Goal: Task Accomplishment & Management: Complete application form

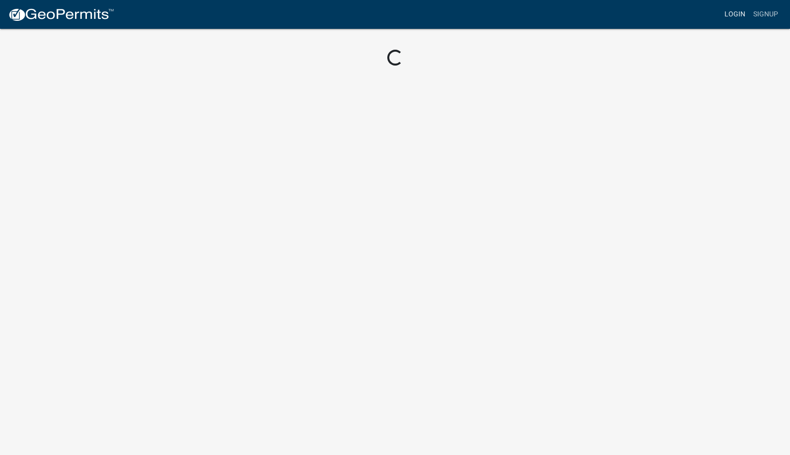
click at [732, 13] on link "Login" at bounding box center [734, 14] width 29 height 19
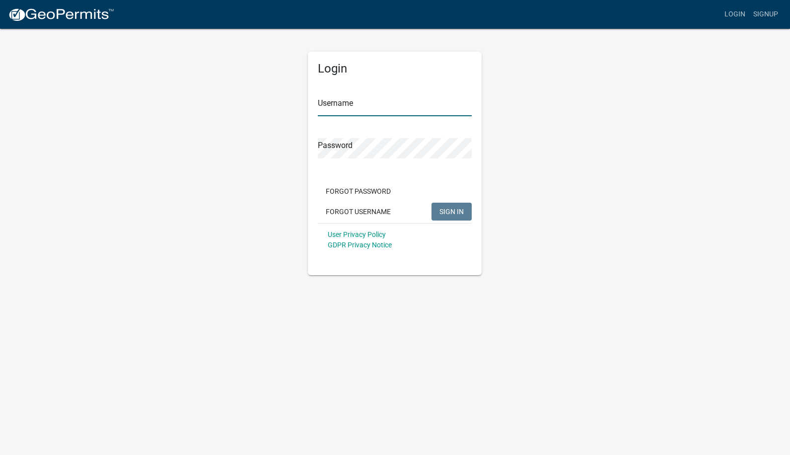
click at [396, 102] on input "Username" at bounding box center [395, 106] width 154 height 20
type input "caries"
click at [431, 203] on button "SIGN IN" at bounding box center [451, 212] width 40 height 18
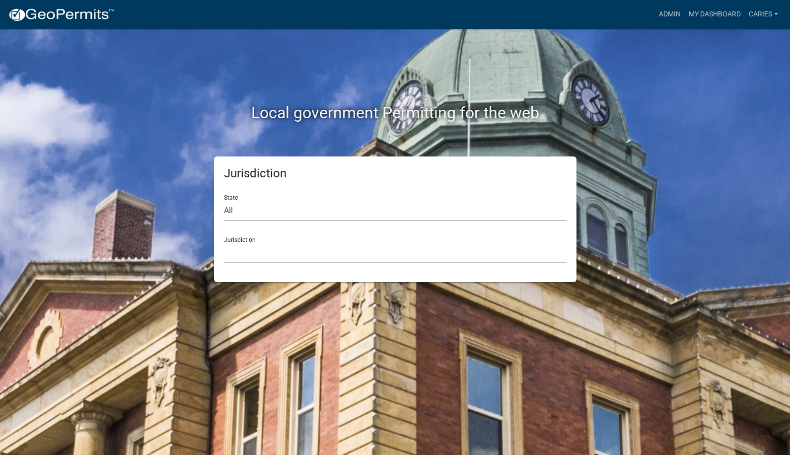
click at [334, 211] on select "All [US_STATE] [US_STATE] [US_STATE] [US_STATE] [US_STATE] [US_STATE] [US_STATE…" at bounding box center [395, 211] width 343 height 20
select select "[US_STATE]"
click at [224, 201] on select "All [US_STATE] [US_STATE] [US_STATE] [US_STATE] [US_STATE] [US_STATE] [US_STATE…" at bounding box center [395, 211] width 343 height 20
click at [324, 257] on select "[GEOGRAPHIC_DATA], [US_STATE] [GEOGRAPHIC_DATA], [US_STATE] [GEOGRAPHIC_DATA], …" at bounding box center [395, 253] width 343 height 20
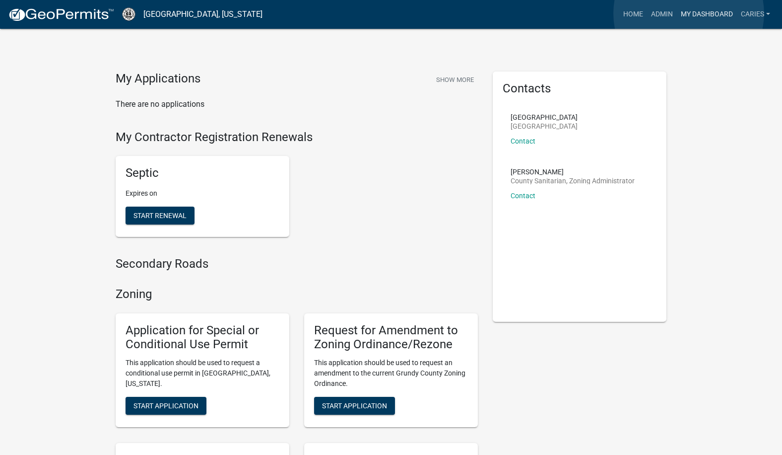
click at [689, 13] on link "My Dashboard" at bounding box center [707, 14] width 60 height 19
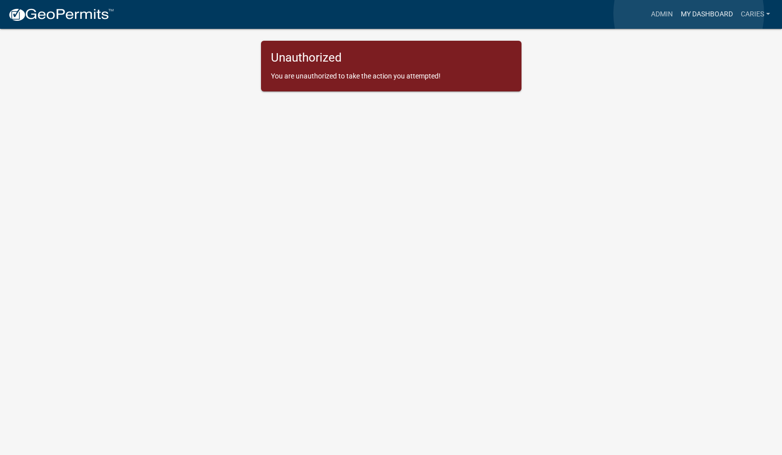
click at [689, 13] on link "My Dashboard" at bounding box center [707, 14] width 60 height 19
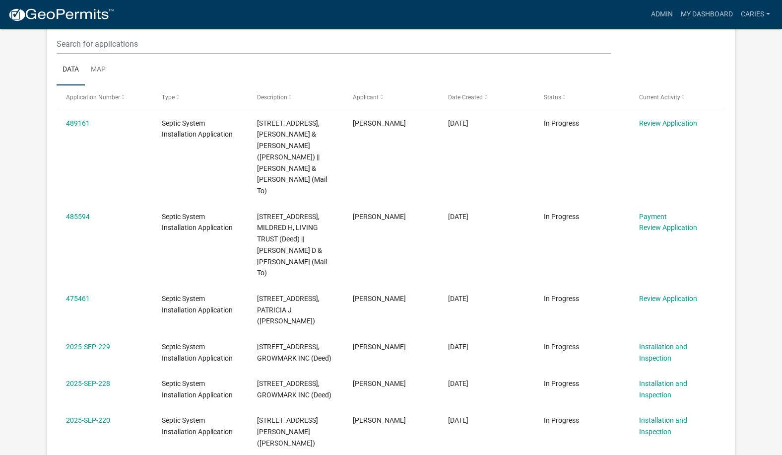
scroll to position [745, 0]
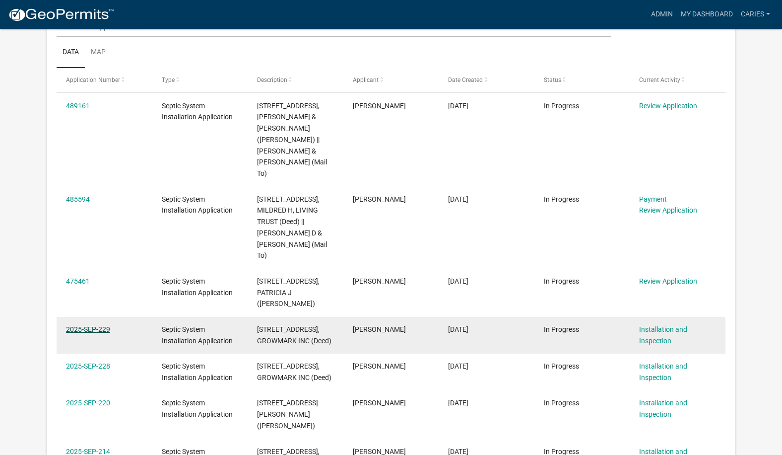
click at [95, 325] on link "2025-SEP-229" at bounding box center [88, 329] width 44 height 8
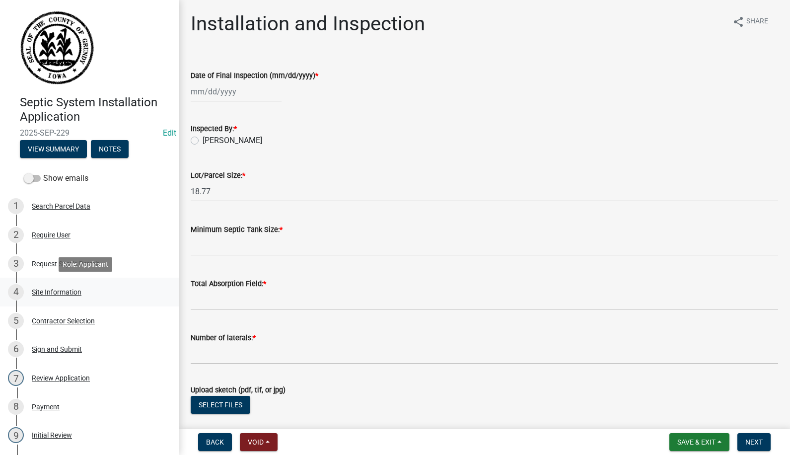
click at [47, 291] on div "Site Information" at bounding box center [57, 291] width 50 height 7
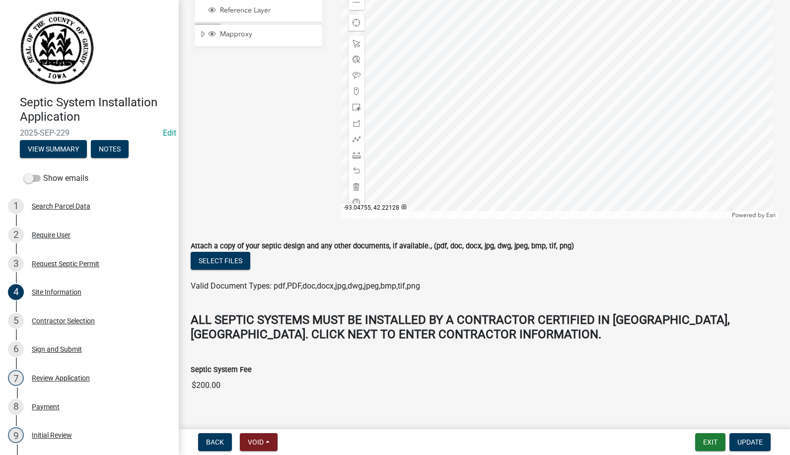
scroll to position [344, 0]
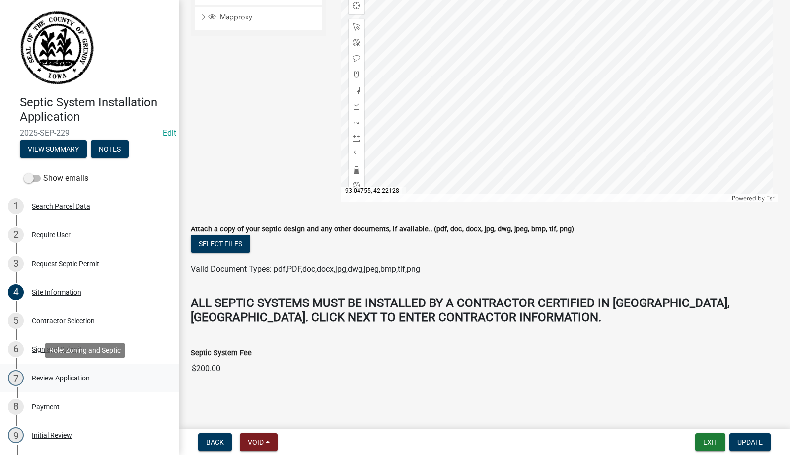
click at [40, 377] on div "Review Application" at bounding box center [61, 377] width 58 height 7
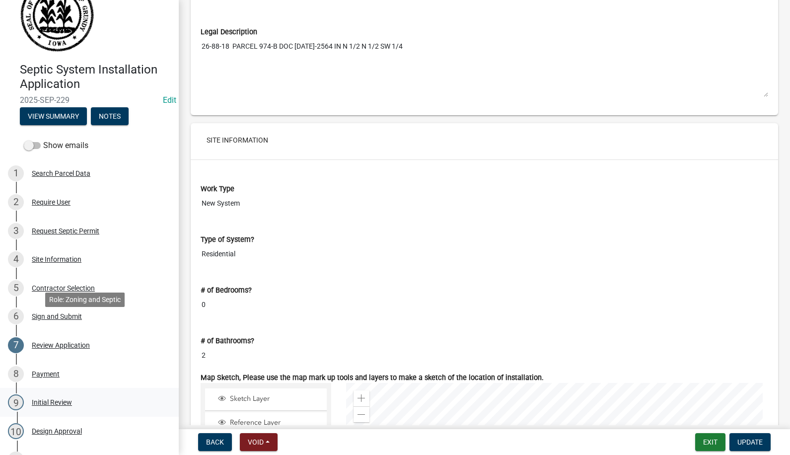
scroll to position [149, 0]
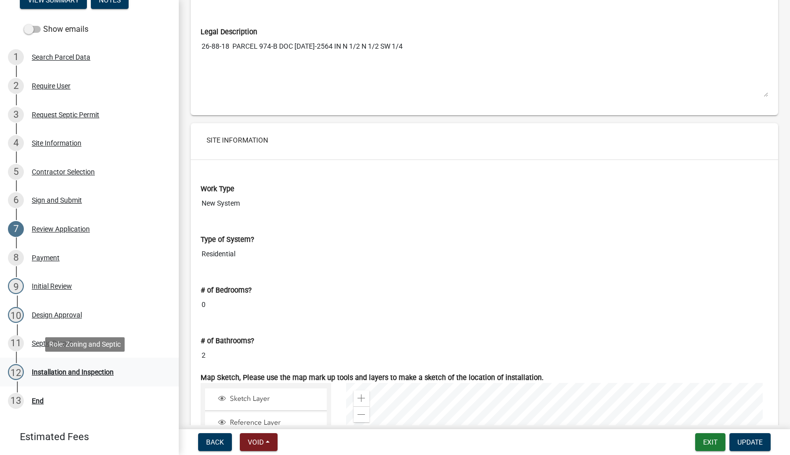
click at [45, 370] on div "Installation and Inspection" at bounding box center [73, 371] width 82 height 7
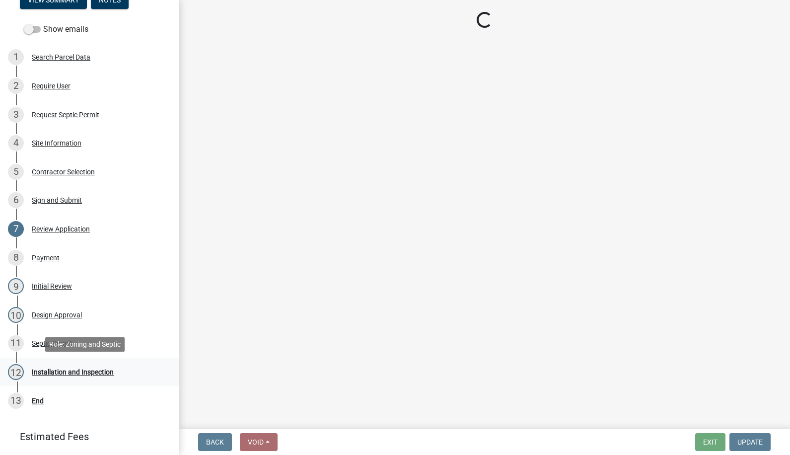
scroll to position [0, 0]
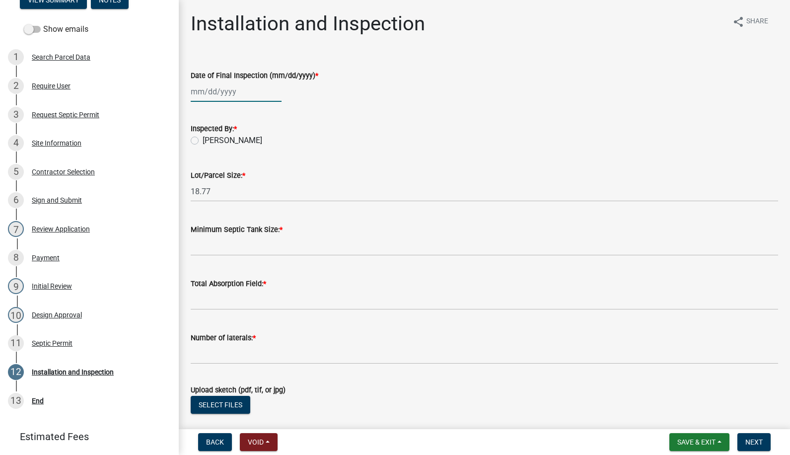
click at [213, 91] on div at bounding box center [236, 91] width 91 height 20
select select "10"
select select "2025"
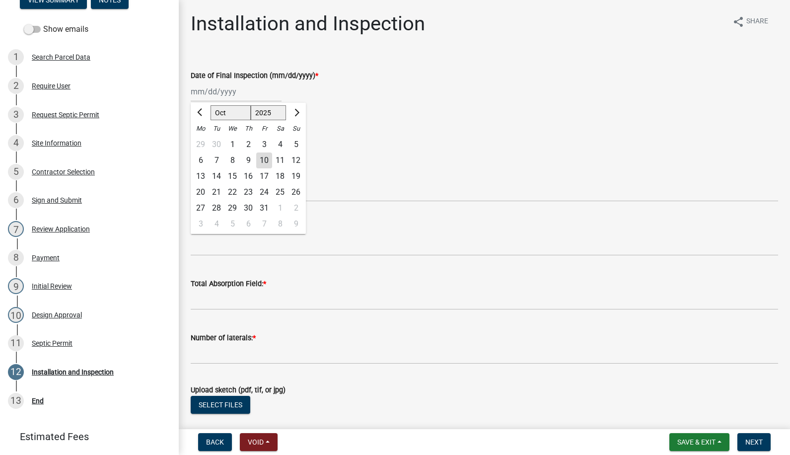
click at [261, 142] on div "3" at bounding box center [264, 145] width 16 height 16
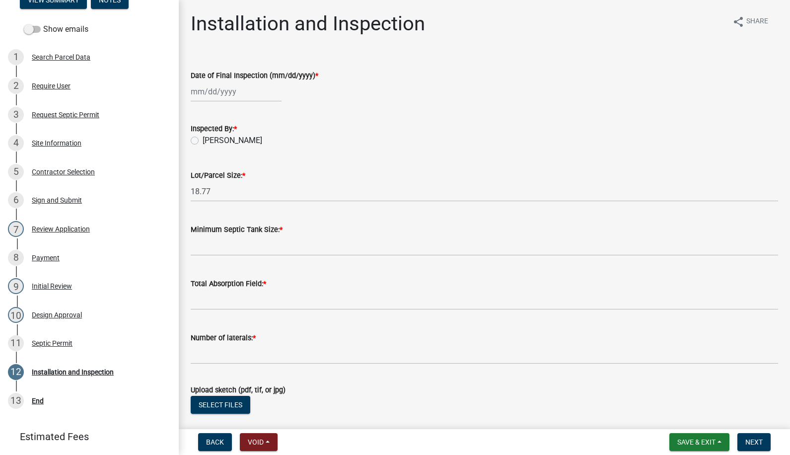
type input "[DATE]"
click at [203, 139] on label "[PERSON_NAME]" at bounding box center [233, 141] width 60 height 12
click at [203, 139] on input "[PERSON_NAME]" at bounding box center [206, 138] width 6 height 6
radio input "true"
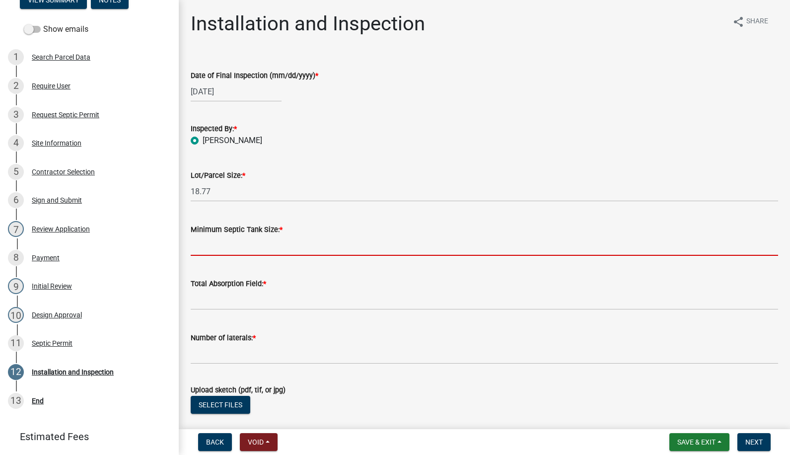
click at [221, 250] on input "Minimum Septic Tank Size: *" at bounding box center [484, 245] width 587 height 20
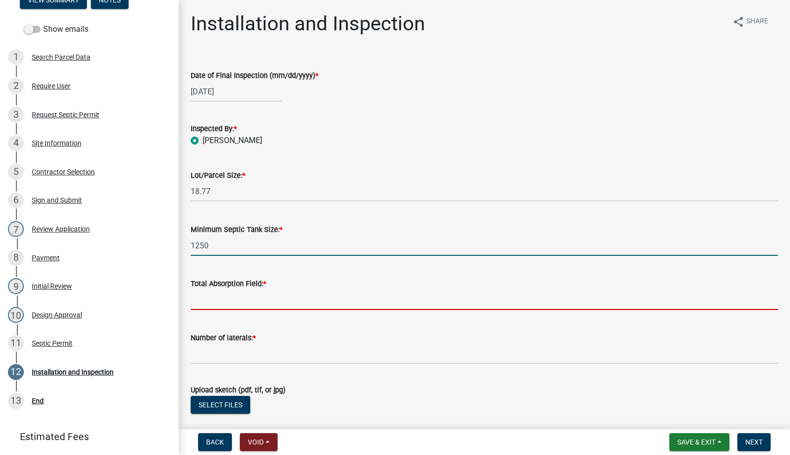
click at [232, 302] on input "Total Absorption Field: *" at bounding box center [484, 299] width 587 height 20
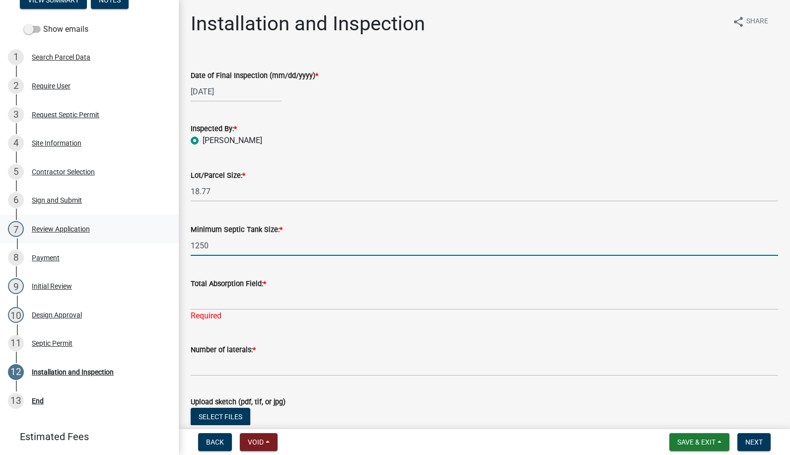
drag, startPoint x: 215, startPoint y: 246, endPoint x: 125, endPoint y: 239, distance: 90.7
click at [125, 239] on div "Septic System Installation Application 2025-SEP-229 Edit View Summary Notes Sho…" at bounding box center [395, 227] width 790 height 455
type input "1500"
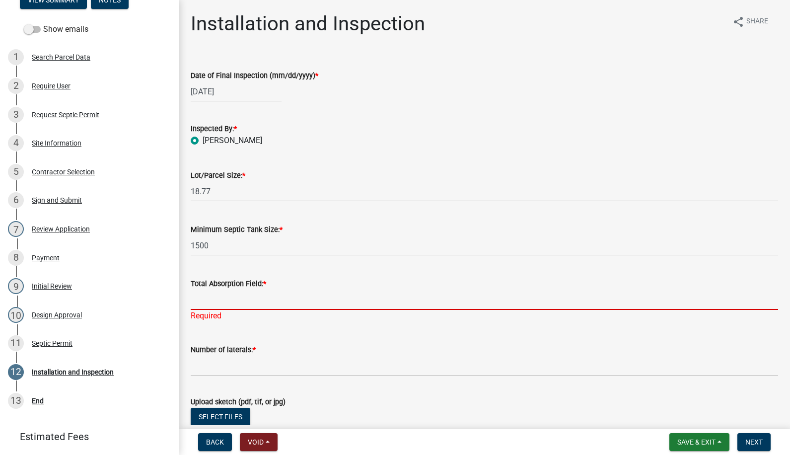
click at [212, 293] on input "Total Absorption Field: *" at bounding box center [484, 299] width 587 height 20
type input "340"
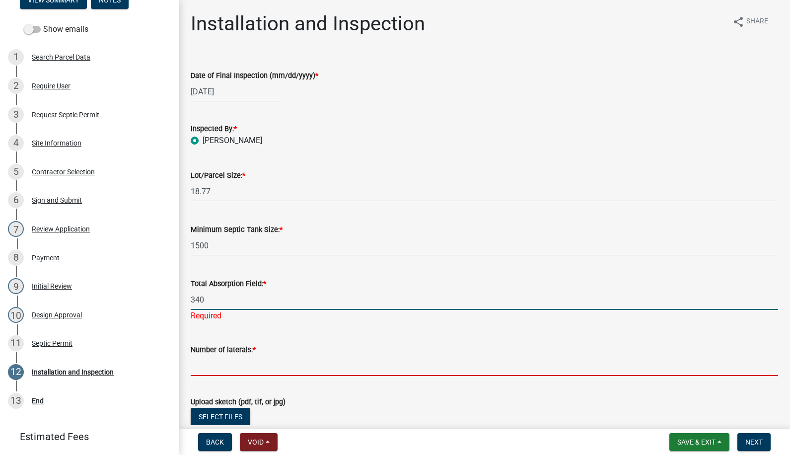
click at [217, 368] on wm-data-entity-input "Number of laterals: *" at bounding box center [484, 357] width 587 height 54
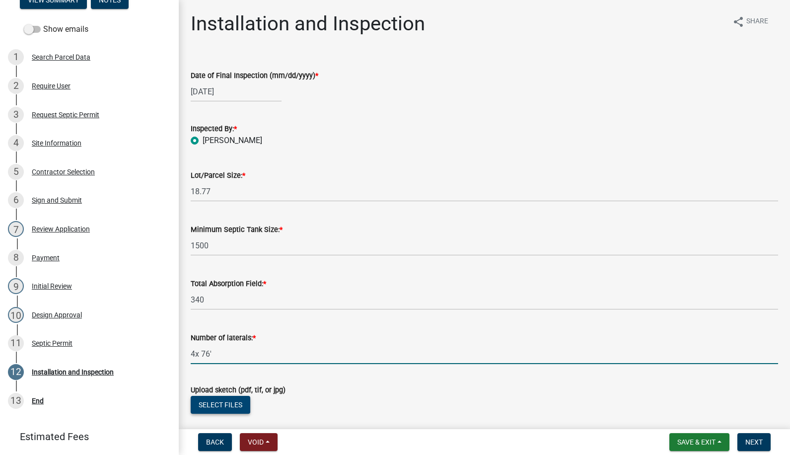
type input "4x 76'"
click at [217, 404] on button "Select files" at bounding box center [221, 405] width 60 height 18
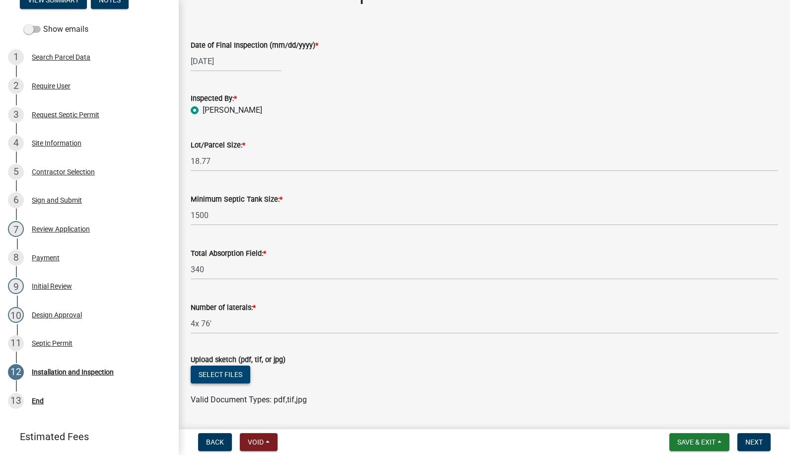
scroll to position [99, 0]
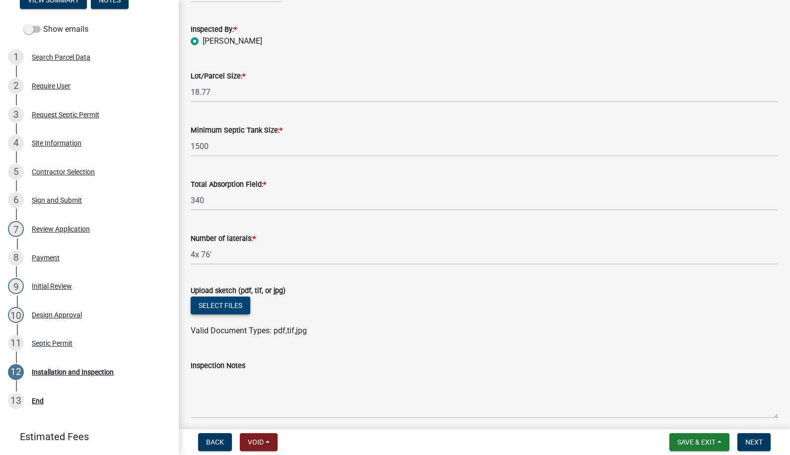
click at [223, 309] on button "Select files" at bounding box center [221, 305] width 60 height 18
click at [235, 302] on button "Select files" at bounding box center [221, 305] width 60 height 18
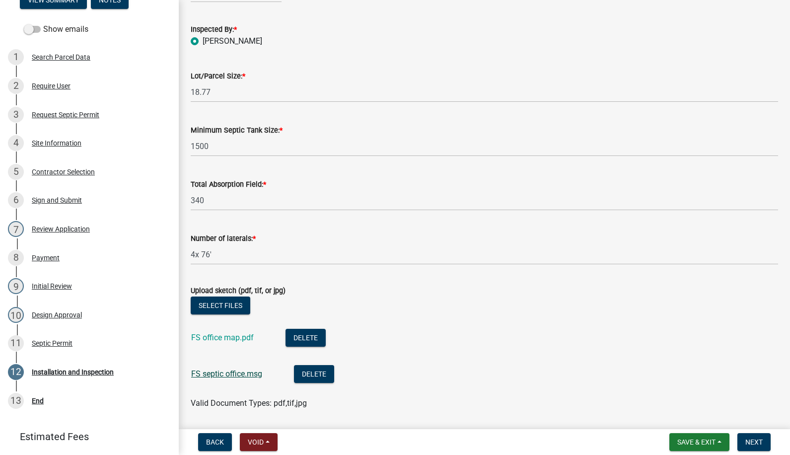
click at [236, 374] on link "FS septic office.msg" at bounding box center [226, 373] width 71 height 9
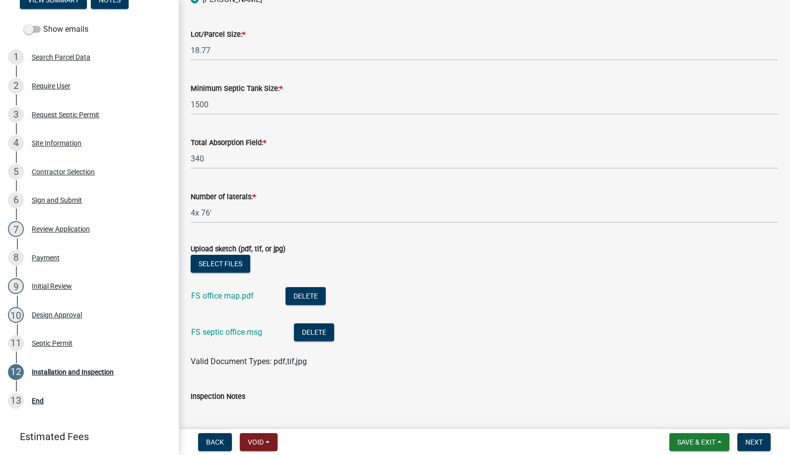
scroll to position [211, 0]
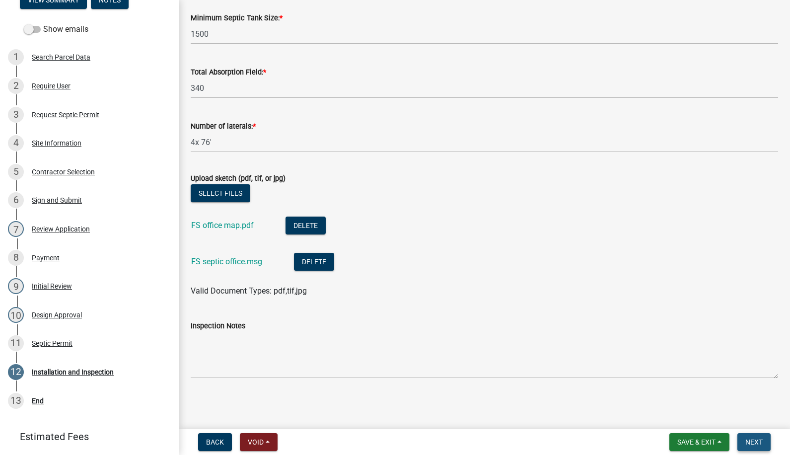
click at [759, 443] on span "Next" at bounding box center [753, 442] width 17 height 8
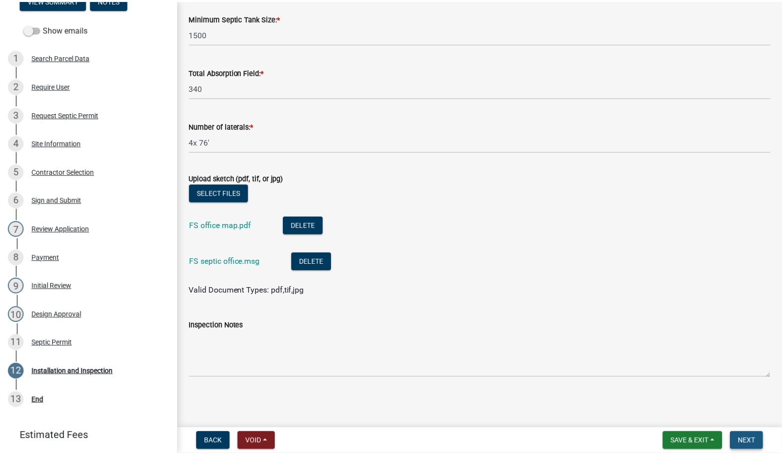
scroll to position [0, 0]
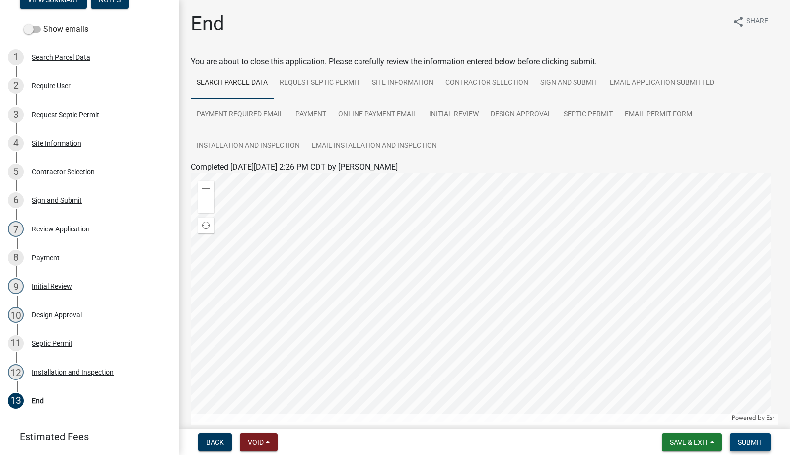
click at [759, 438] on span "Submit" at bounding box center [750, 442] width 25 height 8
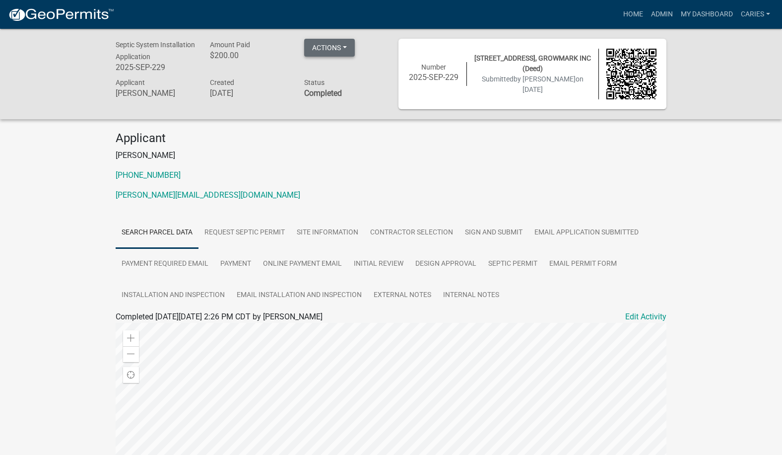
click at [346, 47] on button "Actions" at bounding box center [329, 48] width 51 height 18
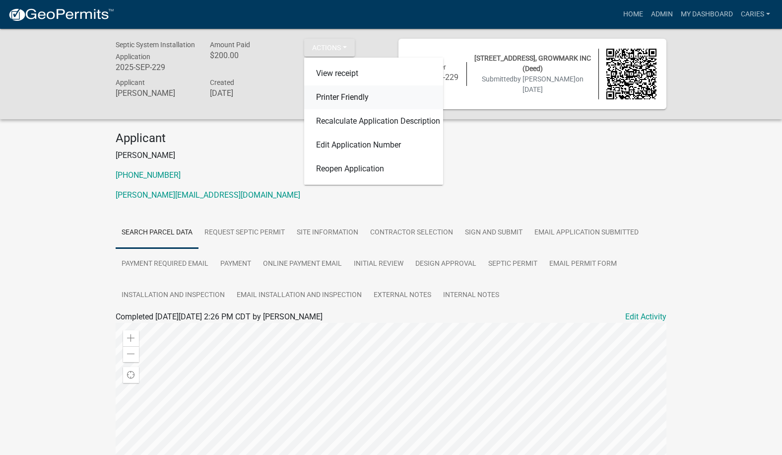
click at [345, 91] on link "Printer Friendly" at bounding box center [373, 97] width 139 height 24
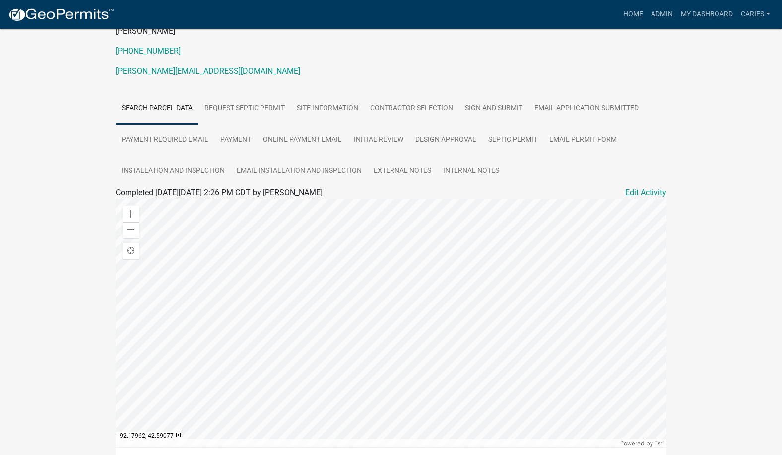
scroll to position [149, 0]
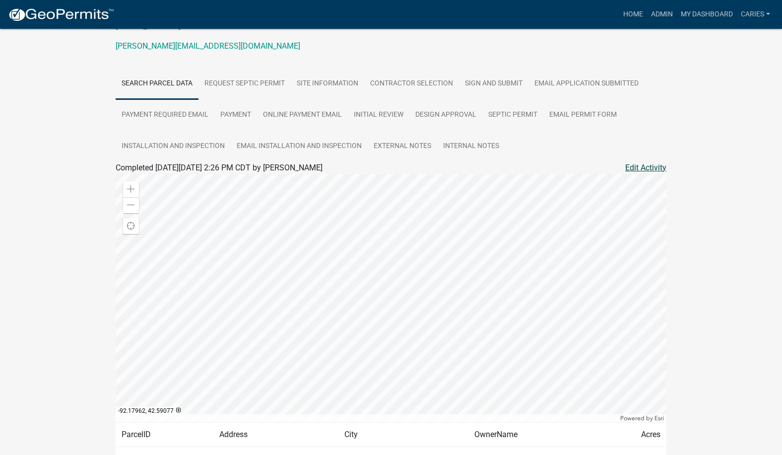
click at [638, 165] on link "Edit Activity" at bounding box center [645, 168] width 41 height 12
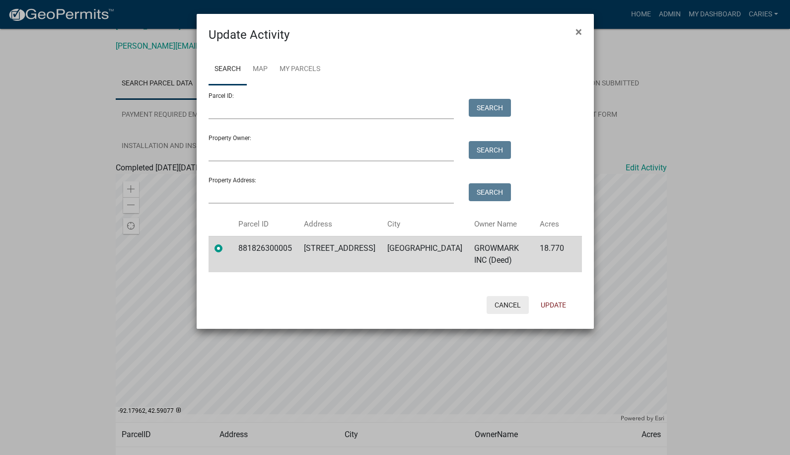
click at [504, 296] on button "Cancel" at bounding box center [507, 305] width 42 height 18
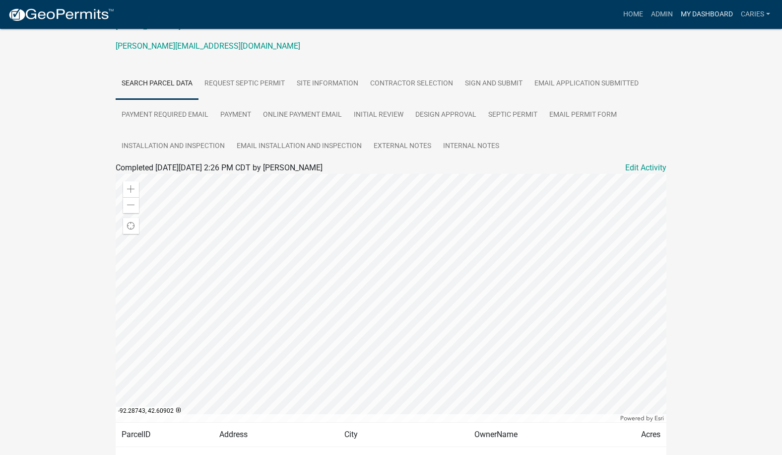
click at [712, 14] on link "My Dashboard" at bounding box center [707, 14] width 60 height 19
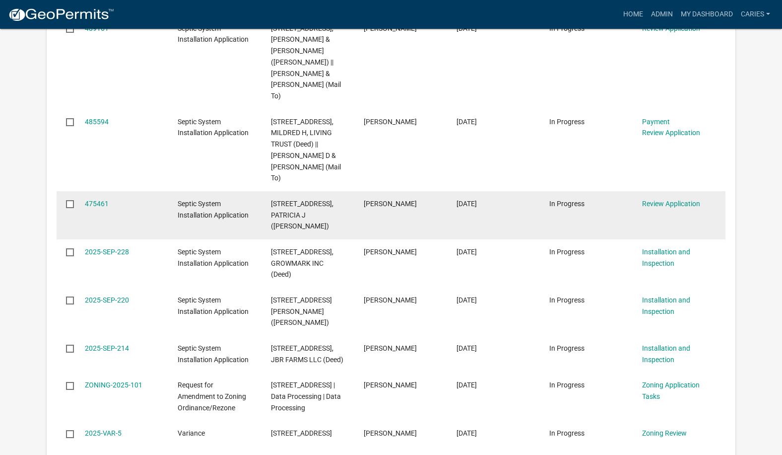
scroll to position [863, 0]
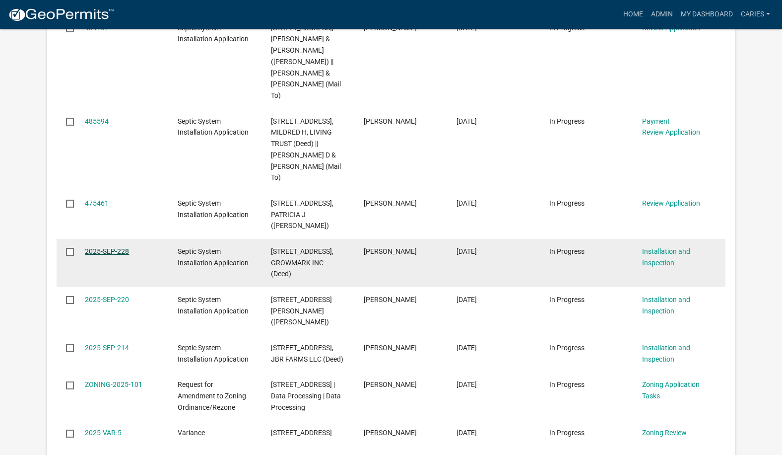
click at [120, 247] on link "2025-SEP-228" at bounding box center [107, 251] width 44 height 8
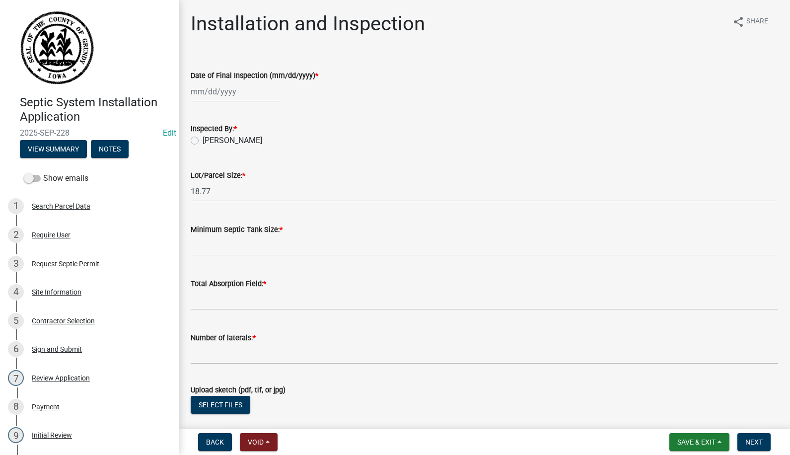
click at [214, 94] on div at bounding box center [236, 91] width 91 height 20
select select "10"
select select "2025"
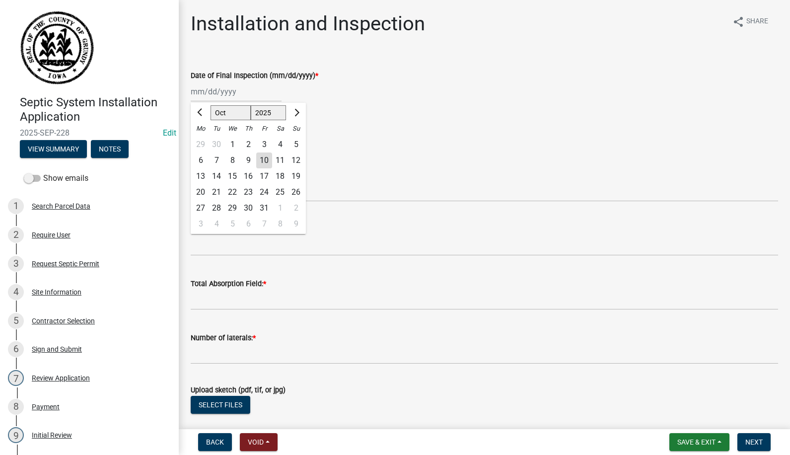
click at [264, 141] on div "3" at bounding box center [264, 145] width 16 height 16
type input "[DATE]"
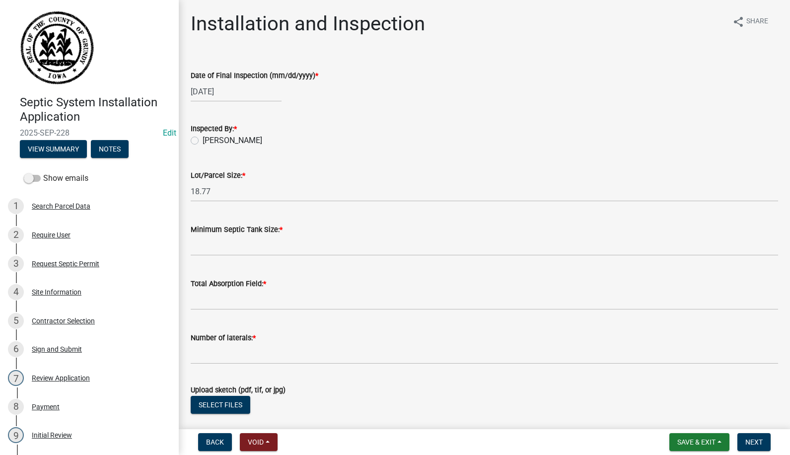
click at [203, 140] on label "[PERSON_NAME]" at bounding box center [233, 141] width 60 height 12
click at [203, 140] on input "[PERSON_NAME]" at bounding box center [206, 138] width 6 height 6
radio input "true"
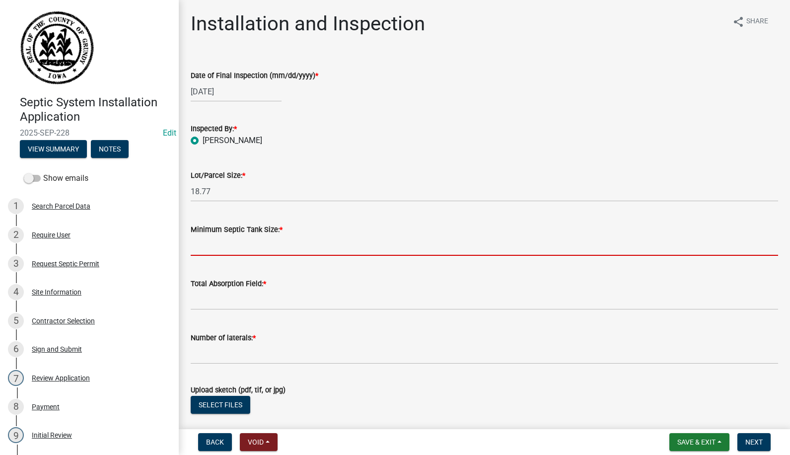
click at [229, 245] on input "Minimum Septic Tank Size: *" at bounding box center [484, 245] width 587 height 20
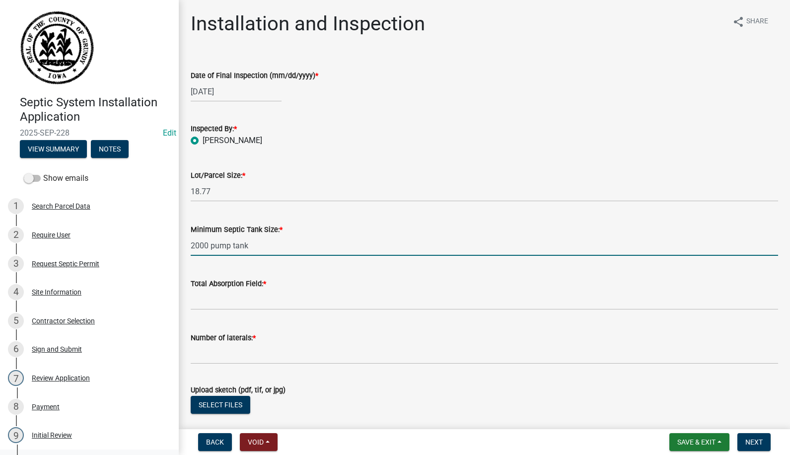
type input "2000 pump tank"
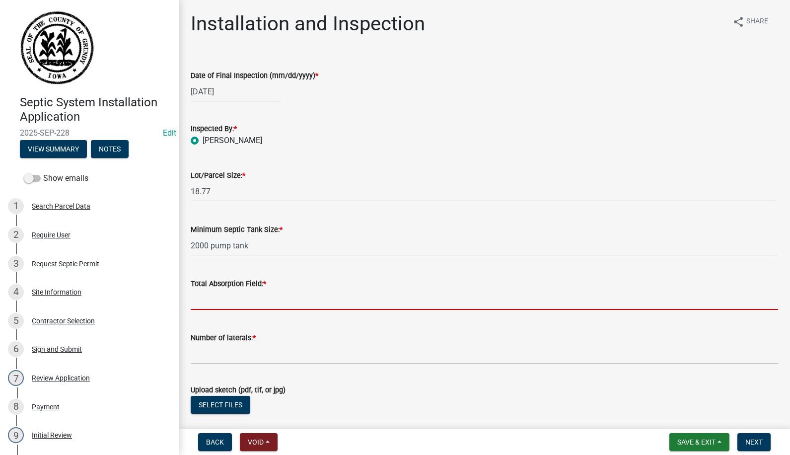
click at [280, 300] on input "Total Absorption Field: *" at bounding box center [484, 299] width 587 height 20
type input "176"
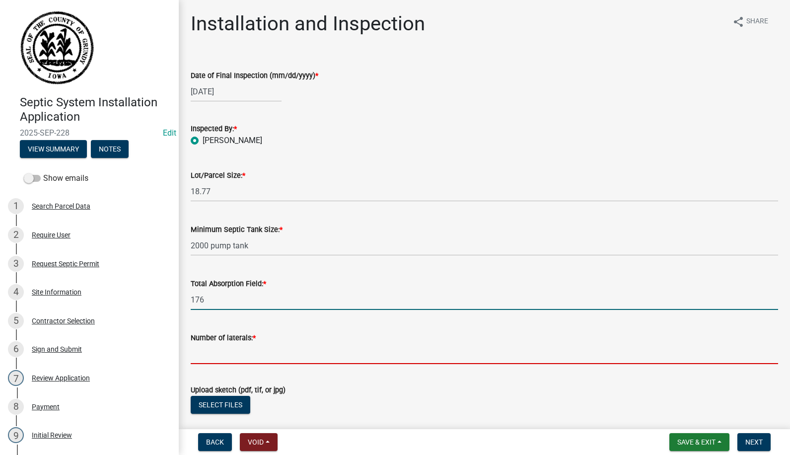
click at [251, 357] on input "Number of laterals: *" at bounding box center [484, 354] width 587 height 20
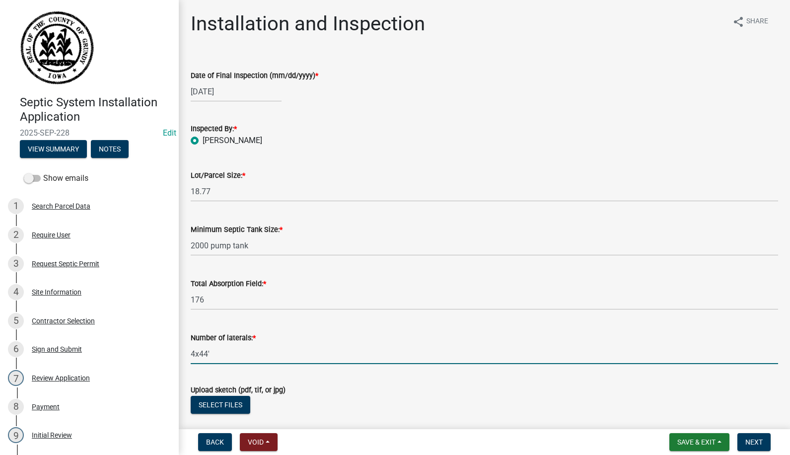
scroll to position [50, 0]
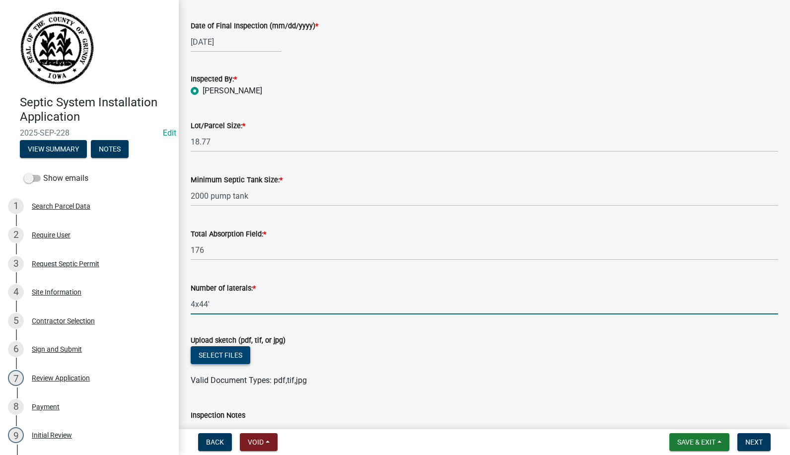
type input "4x44'"
click at [226, 356] on button "Select files" at bounding box center [221, 355] width 60 height 18
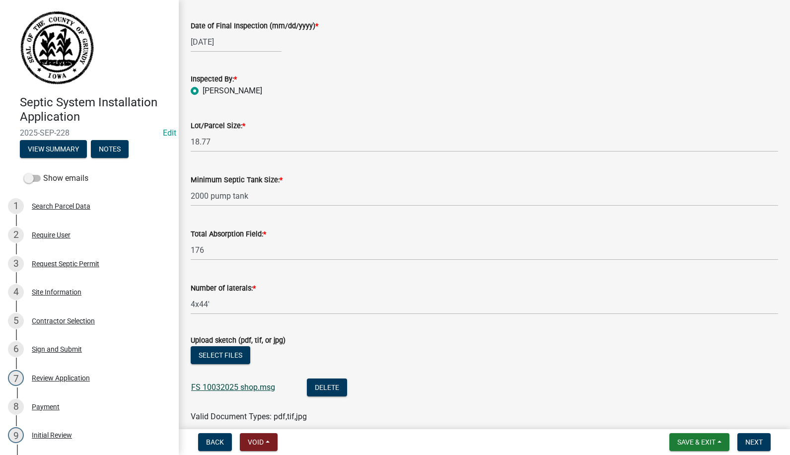
click at [251, 385] on link "FS 10032025 shop.msg" at bounding box center [233, 386] width 84 height 9
click at [211, 351] on button "Select files" at bounding box center [221, 355] width 60 height 18
click at [752, 439] on span "Next" at bounding box center [753, 442] width 17 height 8
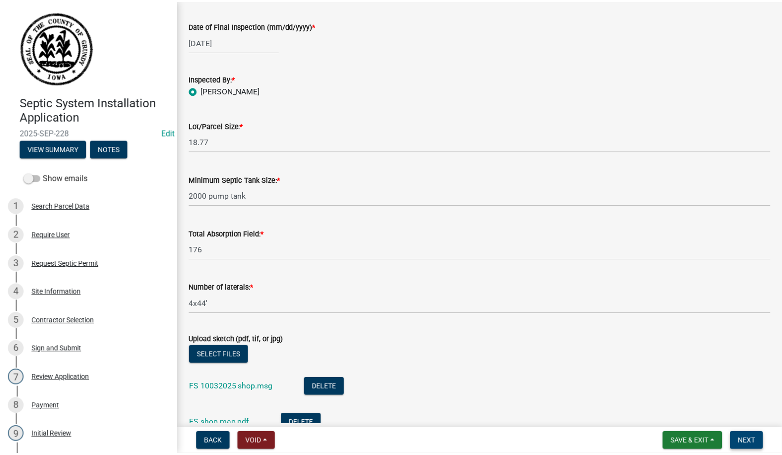
scroll to position [0, 0]
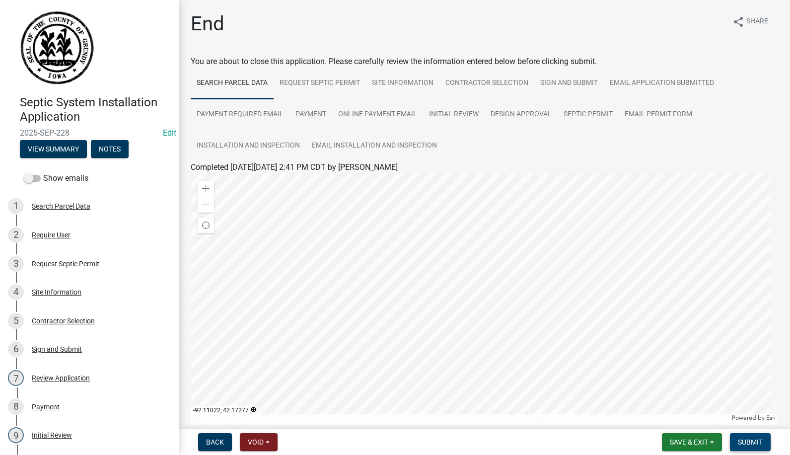
click at [747, 438] on span "Submit" at bounding box center [750, 442] width 25 height 8
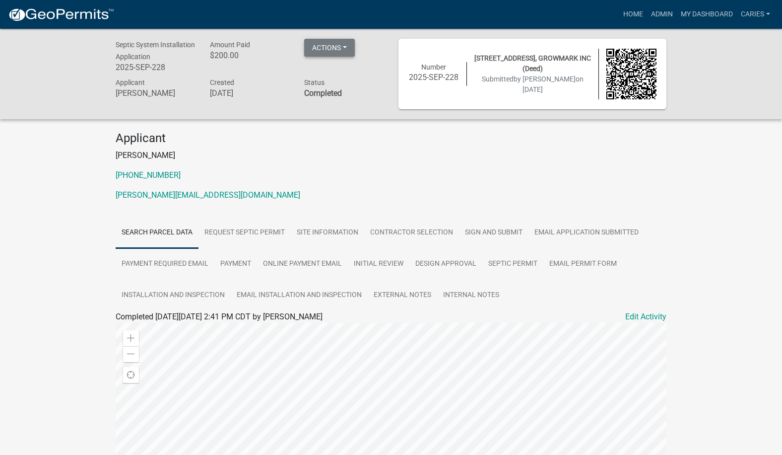
click at [343, 49] on button "Actions" at bounding box center [329, 48] width 51 height 18
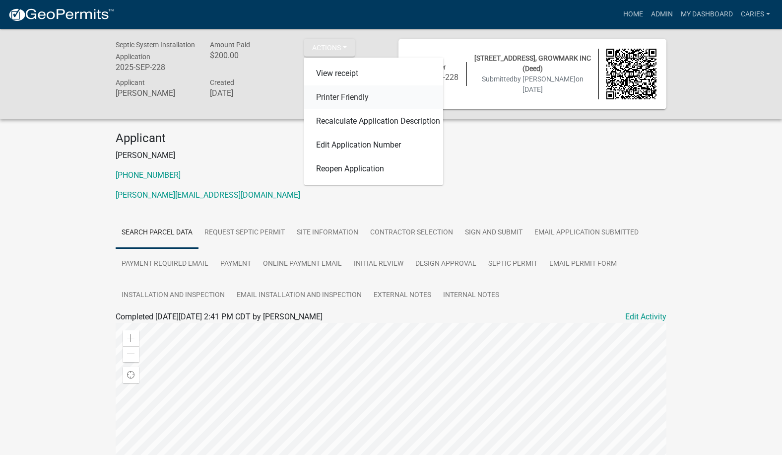
click at [344, 96] on link "Printer Friendly" at bounding box center [373, 97] width 139 height 24
